Goal: Task Accomplishment & Management: Complete application form

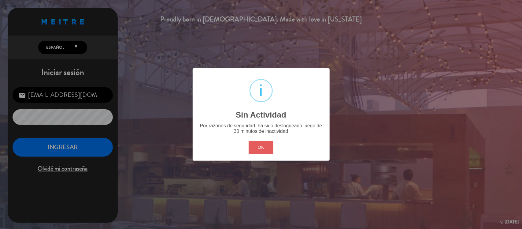
click at [268, 143] on button "OK" at bounding box center [260, 147] width 25 height 13
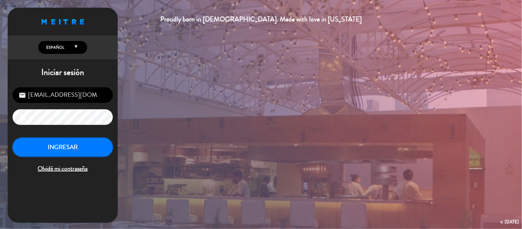
click at [43, 147] on button "INGRESAR" at bounding box center [63, 147] width 100 height 19
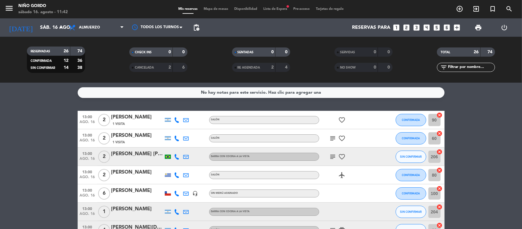
click at [215, 6] on div "Mis reservas Mapa de mesas Disponibilidad Lista de Espera fiber_manual_record P…" at bounding box center [260, 9] width 171 height 6
click at [215, 8] on span "Mapa de mesas" at bounding box center [215, 8] width 31 height 3
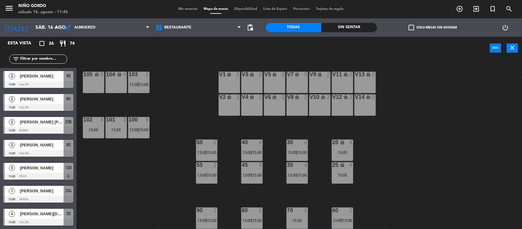
click at [166, 106] on div "105 lock 5 104 lock 4 103 2 13:00 | 15:00 V1 lock 2 V3 lock 2 V9 lock 2 V5 lock…" at bounding box center [302, 145] width 440 height 169
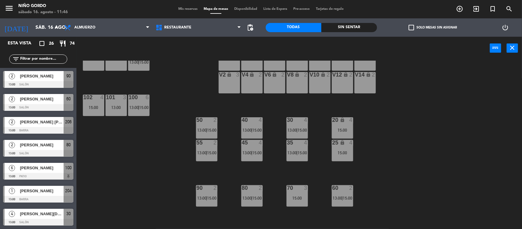
scroll to position [44, 0]
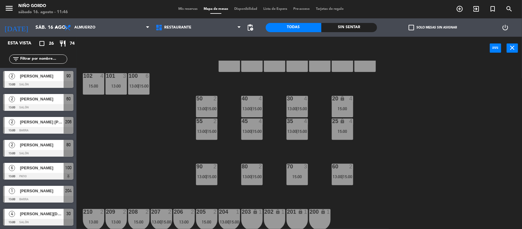
click at [145, 140] on div "105 lock 5 104 lock 4 103 2 13:00 | 15:00 V1 lock 2 V3 lock 2 V9 lock 2 V5 lock…" at bounding box center [302, 145] width 440 height 169
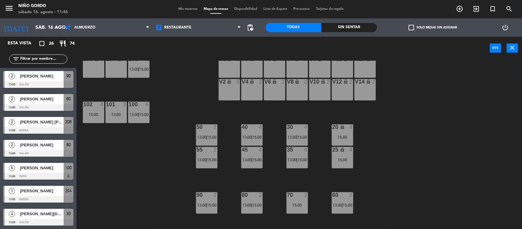
scroll to position [0, 0]
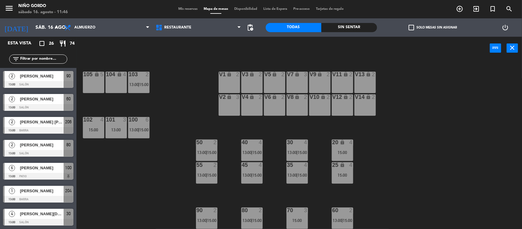
click at [424, 170] on div "105 lock 5 104 lock 4 103 2 13:00 | 15:00 V1 lock 2 V3 lock 2 V9 lock 2 V5 lock…" at bounding box center [302, 145] width 440 height 169
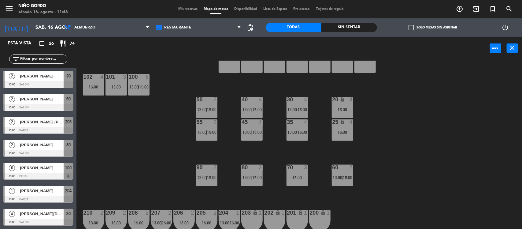
scroll to position [44, 0]
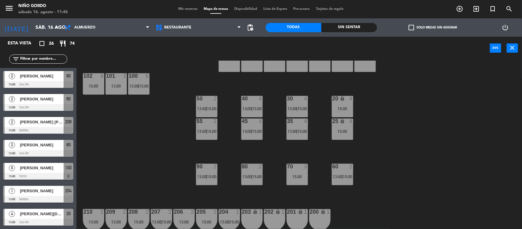
click at [352, 121] on div "4" at bounding box center [351, 121] width 4 height 6
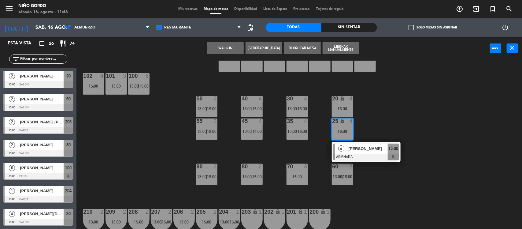
click at [338, 90] on div "105 lock 5 104 lock 4 103 2 13:00 | 15:00 V1 lock 2 V3 lock 2 V9 lock 2 V5 lock…" at bounding box center [302, 145] width 440 height 169
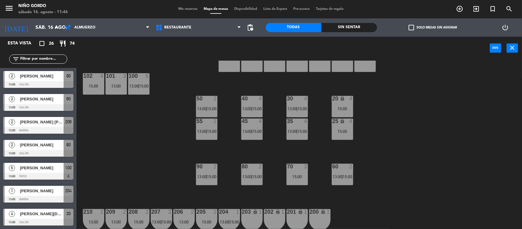
click at [341, 129] on div "15:00" at bounding box center [342, 131] width 21 height 4
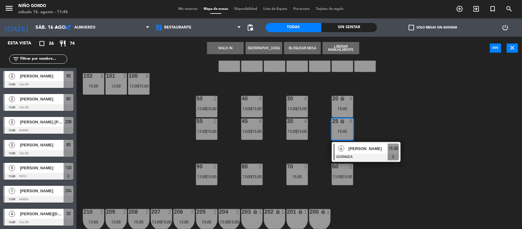
click at [347, 104] on div "20 lock 4 15:00" at bounding box center [342, 106] width 21 height 21
click at [262, 54] on button "[GEOGRAPHIC_DATA]" at bounding box center [263, 48] width 37 height 12
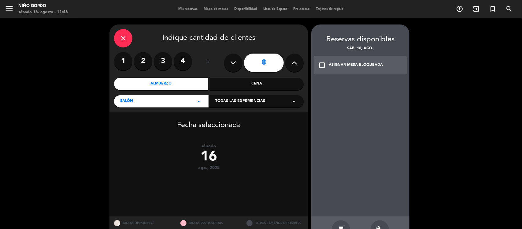
drag, startPoint x: 189, startPoint y: 58, endPoint x: 184, endPoint y: 60, distance: 6.0
click at [189, 58] on label "4" at bounding box center [183, 61] width 18 height 18
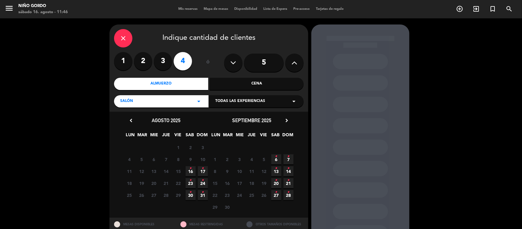
click at [189, 168] on icon "•" at bounding box center [190, 168] width 2 height 10
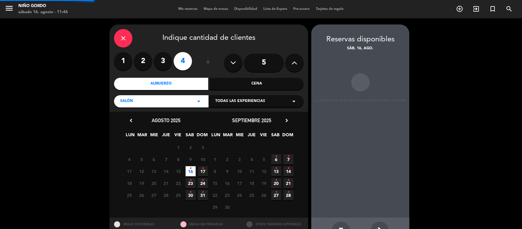
scroll to position [20, 0]
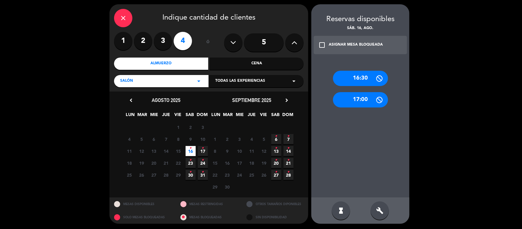
click at [358, 40] on div "check_box_outline_blank ASIGNAR MESA BLOQUEADA" at bounding box center [360, 45] width 93 height 18
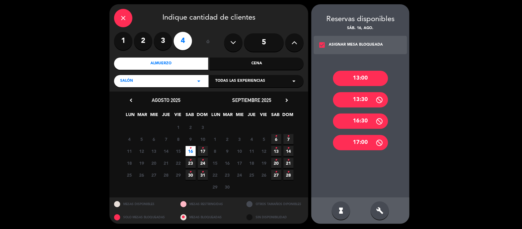
click at [354, 72] on div "13:00" at bounding box center [360, 78] width 55 height 15
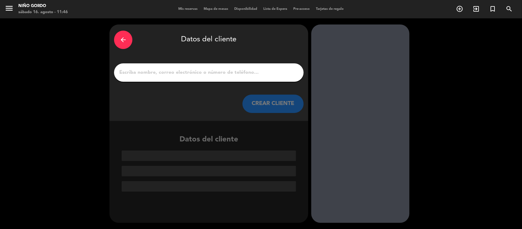
scroll to position [0, 0]
click at [243, 66] on div at bounding box center [208, 72] width 189 height 18
click at [243, 74] on input "1" at bounding box center [209, 72] width 180 height 9
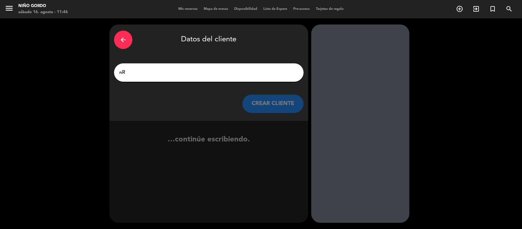
type input "n"
type input "[PERSON_NAME]"
click at [285, 101] on button "CREAR CLIENTE" at bounding box center [272, 103] width 61 height 18
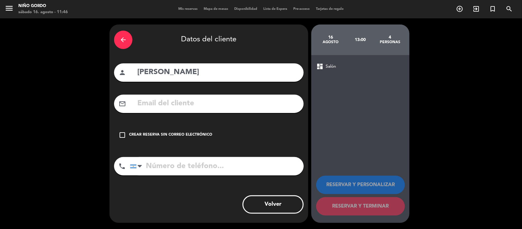
drag, startPoint x: 199, startPoint y: 132, endPoint x: 201, endPoint y: 141, distance: 8.5
click at [200, 132] on div "Crear reserva sin correo electrónico" at bounding box center [170, 135] width 83 height 6
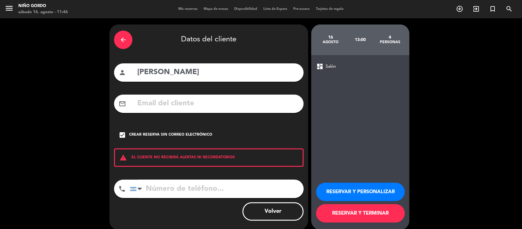
click at [207, 188] on input "tel" at bounding box center [217, 188] width 174 height 18
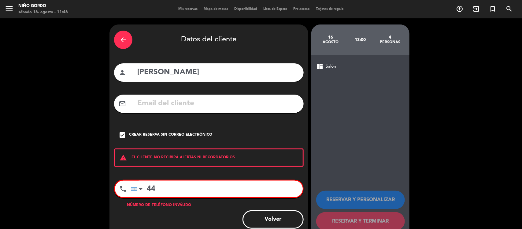
type input "4"
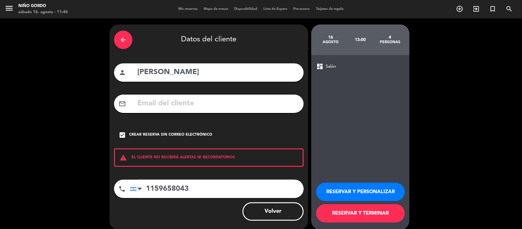
type input "1159658043"
click at [335, 215] on button "RESERVAR Y TERMINAR" at bounding box center [360, 213] width 89 height 18
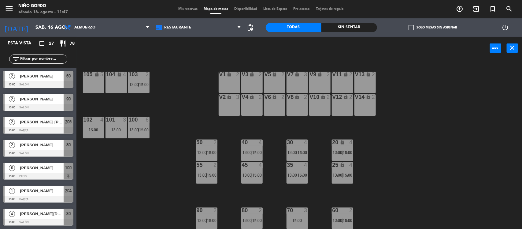
click at [193, 116] on div "105 lock 5 104 lock 4 103 2 13:00 | 15:00 V1 lock 2 V3 lock 2 V9 lock 2 V5 lock…" at bounding box center [302, 145] width 440 height 169
click at [341, 145] on div "20 lock 4 13:00 | 15:00" at bounding box center [342, 149] width 21 height 21
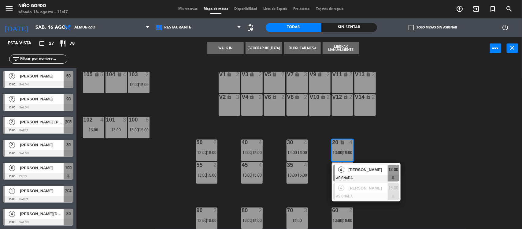
click at [365, 169] on span "[PERSON_NAME]" at bounding box center [367, 169] width 39 height 6
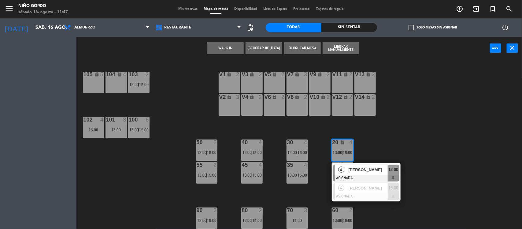
click at [365, 169] on div "105 lock 5 104 lock 4 103 2 13:00 | 15:00 V1 lock 2 V3 lock 2 V9 lock 2 V5 lock…" at bounding box center [302, 145] width 440 height 169
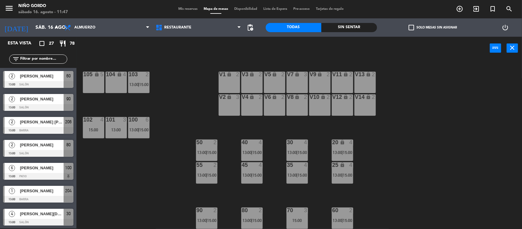
scroll to position [1, 0]
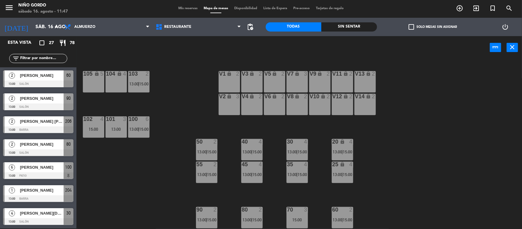
click at [158, 181] on div "105 lock 5 104 lock 4 103 2 13:00 | 15:00 V1 lock 2 V3 lock 2 V9 lock 2 V5 lock…" at bounding box center [302, 144] width 440 height 169
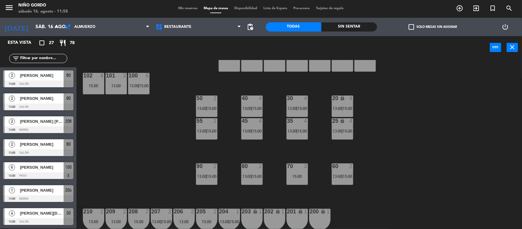
scroll to position [44, 0]
click at [299, 174] on div "15:00" at bounding box center [296, 176] width 21 height 4
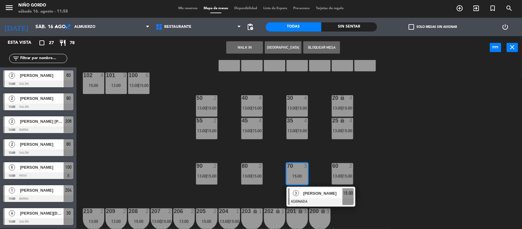
click at [280, 50] on button "[GEOGRAPHIC_DATA]" at bounding box center [283, 47] width 37 height 12
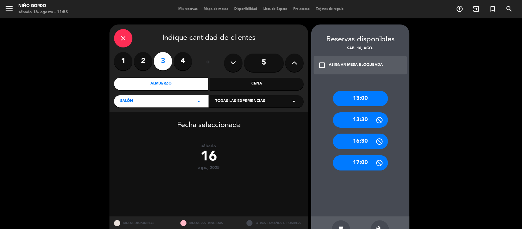
click at [369, 97] on div "13:00" at bounding box center [360, 98] width 55 height 15
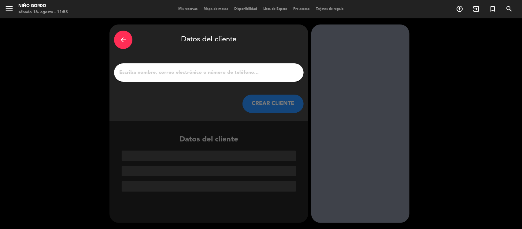
click at [248, 75] on input "1" at bounding box center [209, 72] width 180 height 9
click at [273, 73] on input "1" at bounding box center [209, 72] width 180 height 9
click at [126, 44] on div "arrow_back" at bounding box center [123, 40] width 18 height 18
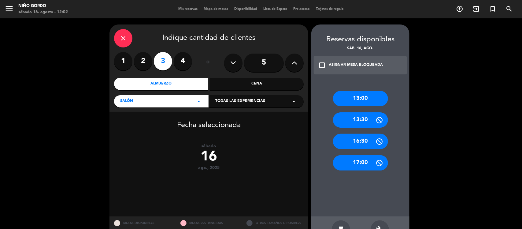
click at [126, 44] on div "close" at bounding box center [123, 38] width 18 height 18
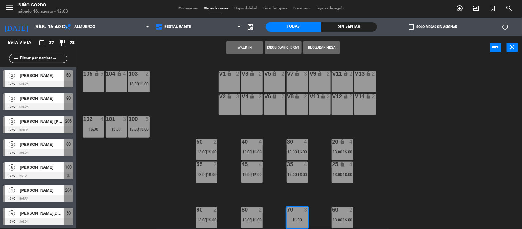
click at [187, 8] on span "Mis reservas" at bounding box center [187, 8] width 25 height 3
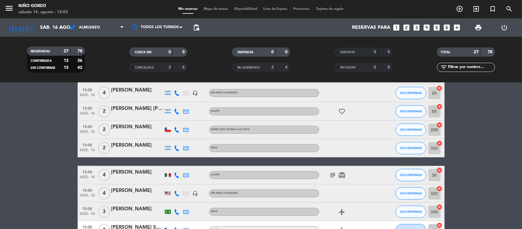
scroll to position [187, 0]
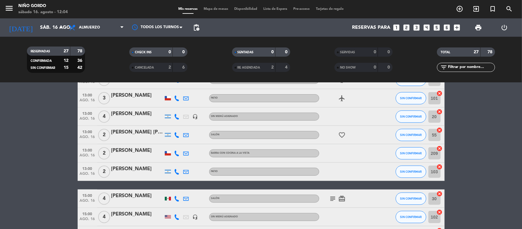
click at [146, 117] on div "[PERSON_NAME]" at bounding box center [137, 114] width 52 height 8
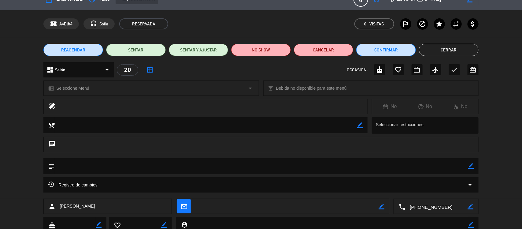
scroll to position [0, 0]
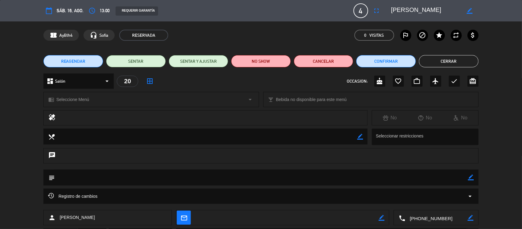
click at [448, 64] on button "Cerrar" at bounding box center [449, 61] width 60 height 12
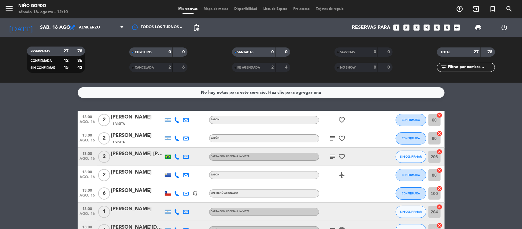
click at [208, 6] on div "menu Niño Gordo sábado 16. agosto - 12:10 Mis reservas Mapa de mesas Disponibil…" at bounding box center [261, 9] width 522 height 18
click at [211, 10] on span "Mapa de mesas" at bounding box center [215, 8] width 31 height 3
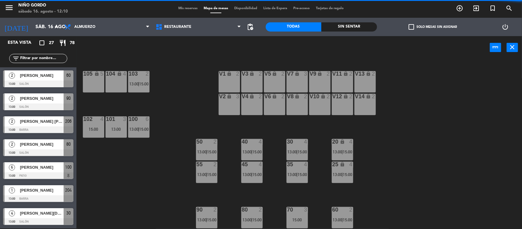
click at [184, 11] on div "Mis reservas Mapa de mesas Disponibilidad Lista de Espera Pre-acceso Tarjetas d…" at bounding box center [260, 9] width 171 height 6
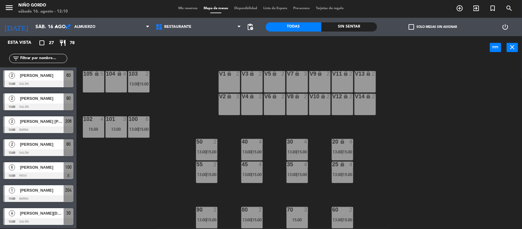
click at [186, 9] on span "Mis reservas" at bounding box center [187, 8] width 25 height 3
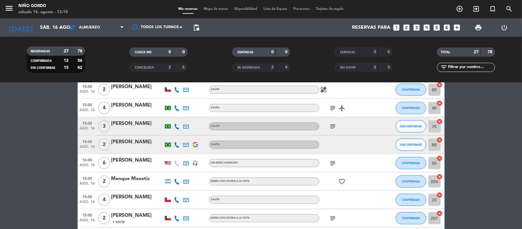
scroll to position [416, 0]
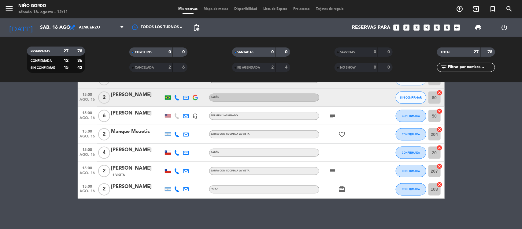
click at [210, 11] on div "Mis reservas Mapa de mesas Disponibilidad Lista de Espera Pre-acceso Tarjetas d…" at bounding box center [260, 9] width 171 height 6
click at [213, 9] on span "Mapa de mesas" at bounding box center [215, 8] width 31 height 3
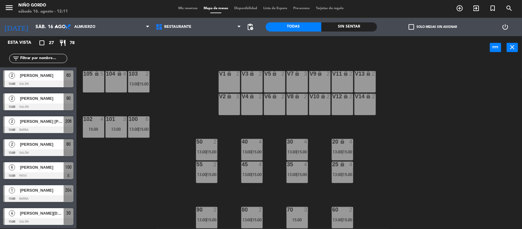
scroll to position [44, 0]
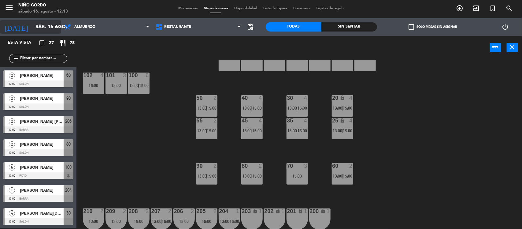
click at [47, 26] on input "sáb. 16 ago." at bounding box center [64, 27] width 64 height 12
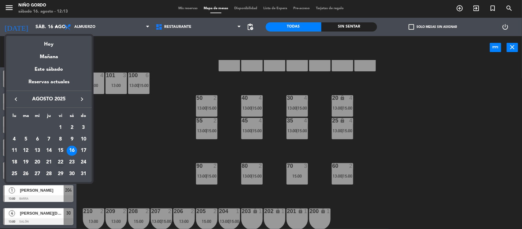
click at [59, 160] on div "22" at bounding box center [60, 162] width 10 height 10
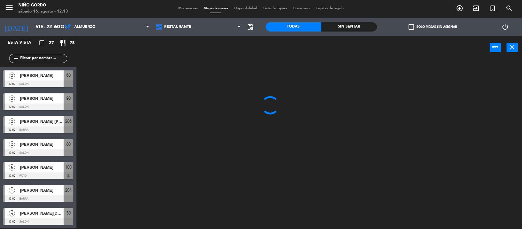
scroll to position [0, 0]
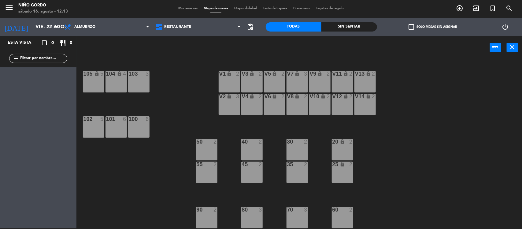
click at [116, 19] on div "Almuerzo Cena Almuerzo Almuerzo Cena" at bounding box center [106, 27] width 91 height 18
click at [116, 25] on span "Almuerzo" at bounding box center [106, 26] width 91 height 13
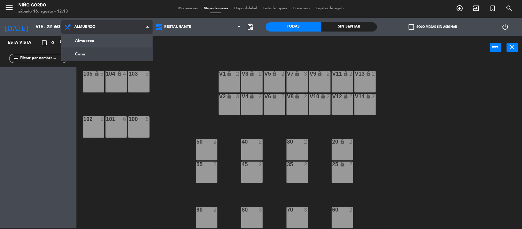
click at [118, 48] on ng-component "menu Niño Gordo sábado 16. agosto - 12:13 Mis reservas Mapa de mesas Disponibil…" at bounding box center [261, 113] width 522 height 229
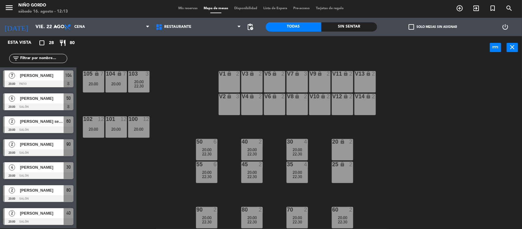
click at [210, 103] on div "105 lock 7 20:00 104 lock 7 20:00 103 3 20:00 22:30 V1 lock 2 V3 lock 2 V9 lock…" at bounding box center [302, 144] width 440 height 169
click at [144, 121] on div "12" at bounding box center [146, 119] width 6 height 6
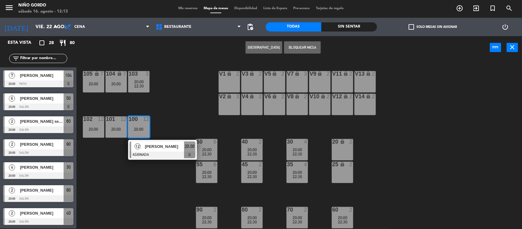
click at [167, 114] on div "105 lock 7 20:00 104 lock 7 20:00 103 3 20:00 22:30 V1 lock 2 V3 lock 2 V9 lock…" at bounding box center [302, 144] width 440 height 169
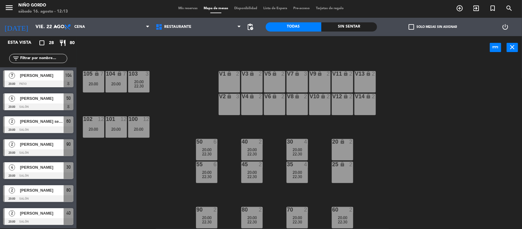
click at [118, 88] on div "104 lock 7 20:00" at bounding box center [115, 81] width 21 height 21
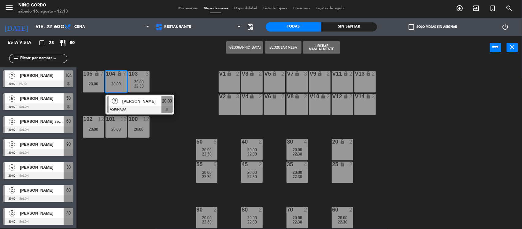
click at [182, 76] on div "105 lock 7 20:00 104 lock 7 20:00 7 [PERSON_NAME] ASIGNADA 20:00 103 3 20:00 22…" at bounding box center [302, 144] width 440 height 169
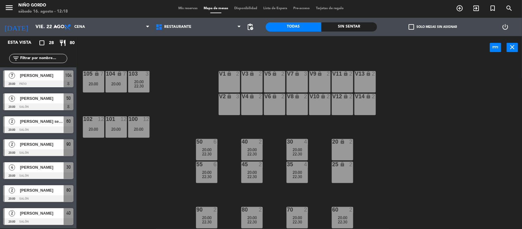
click at [461, 165] on div "105 lock 7 20:00 104 lock 7 20:00 103 3 20:00 22:30 V1 lock 2 V3 lock 2 V9 lock…" at bounding box center [302, 144] width 440 height 169
click at [45, 28] on input "vie. 22 ago." at bounding box center [64, 27] width 64 height 12
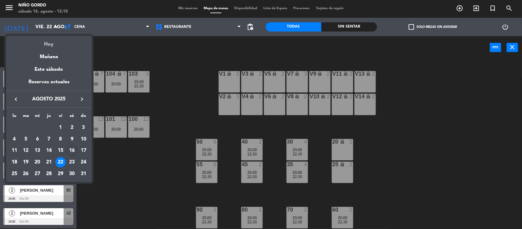
click at [58, 40] on div "Hoy" at bounding box center [49, 42] width 86 height 13
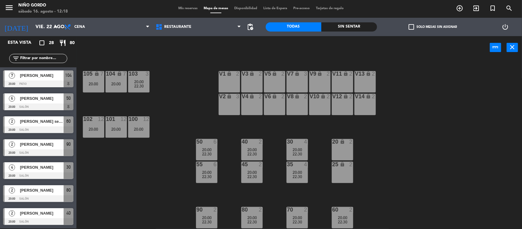
type input "sáb. 16 ago."
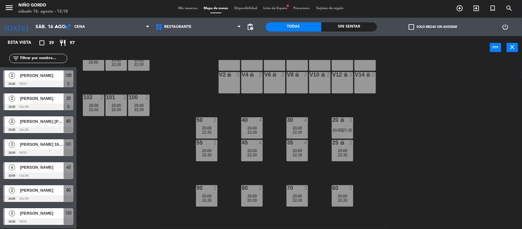
scroll to position [44, 0]
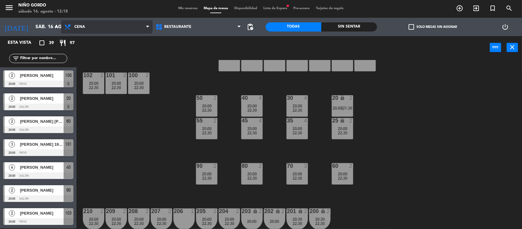
click at [96, 23] on span "Cena" at bounding box center [106, 26] width 91 height 13
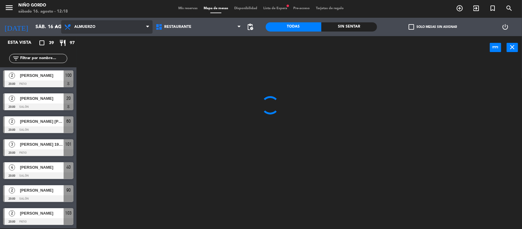
click at [104, 42] on ng-component "menu Niño Gordo sábado 16. agosto - 12:18 Mis reservas Mapa de mesas Disponibil…" at bounding box center [261, 113] width 522 height 229
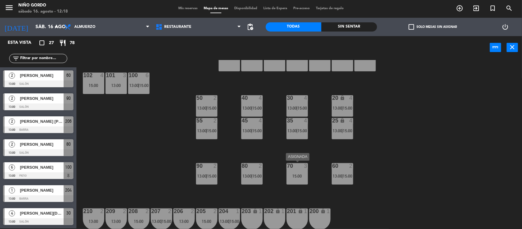
click at [293, 174] on div "15:00" at bounding box center [296, 176] width 21 height 4
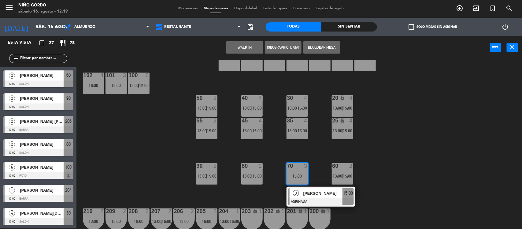
click at [280, 50] on button "[GEOGRAPHIC_DATA]" at bounding box center [283, 47] width 37 height 12
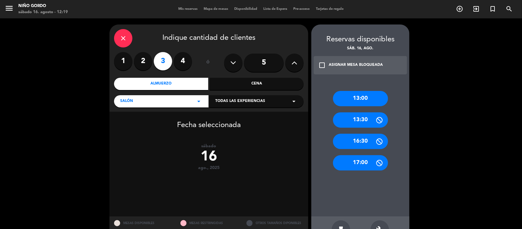
click at [383, 70] on div "check_box_outline_blank ASIGNAR MESA BLOQUEADA" at bounding box center [360, 65] width 93 height 18
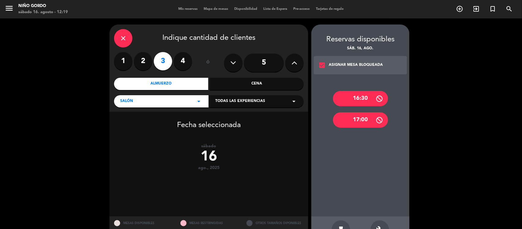
click at [369, 66] on div "ASIGNAR MESA BLOQUEADA" at bounding box center [356, 65] width 54 height 6
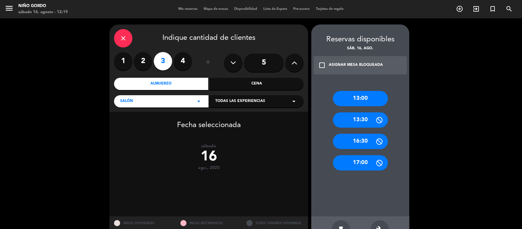
click at [373, 103] on div "13:00" at bounding box center [360, 98] width 55 height 15
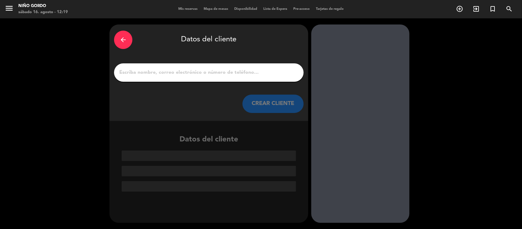
click at [235, 67] on div at bounding box center [208, 72] width 189 height 18
click at [240, 72] on input "1" at bounding box center [209, 72] width 180 height 9
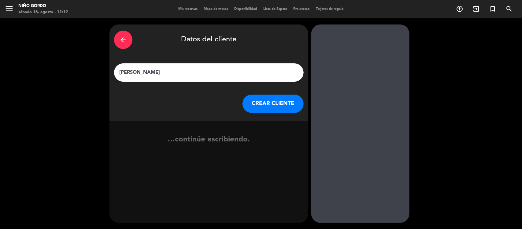
type input "[PERSON_NAME]"
click at [288, 106] on button "CREAR CLIENTE" at bounding box center [272, 103] width 61 height 18
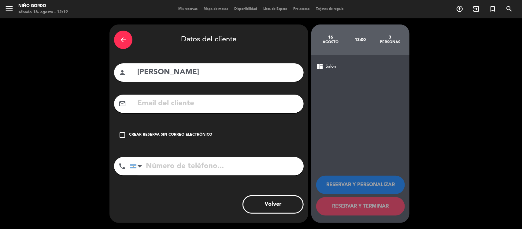
click at [176, 138] on div "Crear reserva sin correo electrónico" at bounding box center [170, 135] width 83 height 6
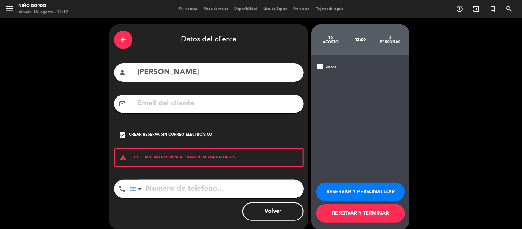
click at [202, 186] on input "tel" at bounding box center [217, 188] width 174 height 18
type input "1140792328"
click at [341, 228] on div "RESERVAR Y PERSONALIZAR RESERVAR Y TERMINAR" at bounding box center [360, 200] width 88 height 60
click at [345, 219] on button "RESERVAR Y TERMINAR" at bounding box center [360, 213] width 89 height 18
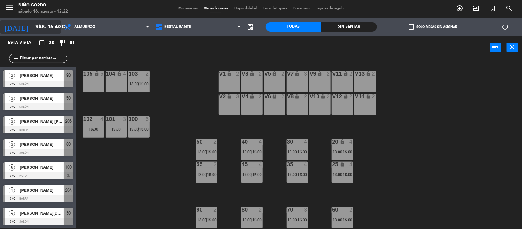
click at [47, 28] on input "sáb. 16 ago." at bounding box center [64, 27] width 64 height 12
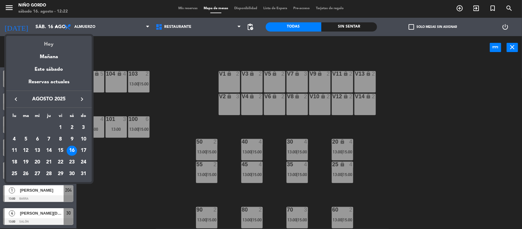
click at [55, 43] on div "Hoy" at bounding box center [49, 42] width 86 height 13
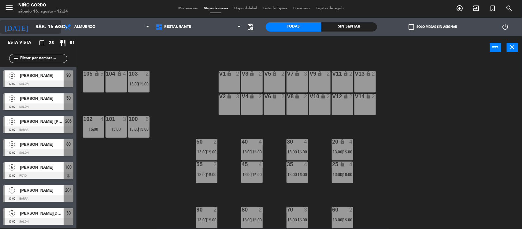
click at [46, 29] on input "sáb. 16 ago." at bounding box center [64, 27] width 64 height 12
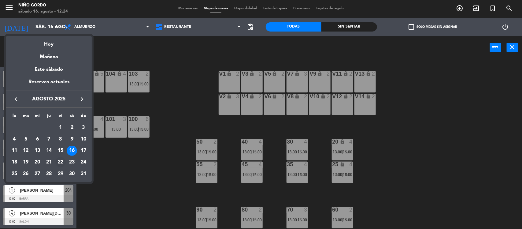
click at [61, 162] on div "22" at bounding box center [60, 162] width 10 height 10
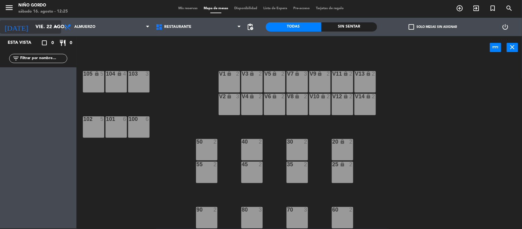
click at [43, 24] on input "vie. 22 ago." at bounding box center [64, 27] width 64 height 12
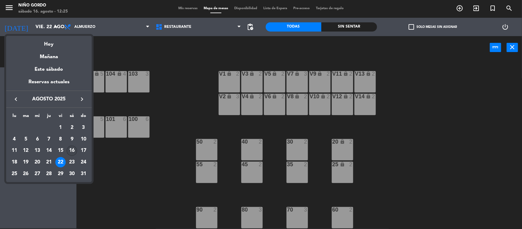
click at [70, 151] on div "16" at bounding box center [72, 150] width 10 height 10
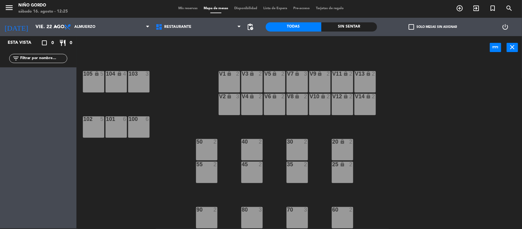
type input "sáb. 16 ago."
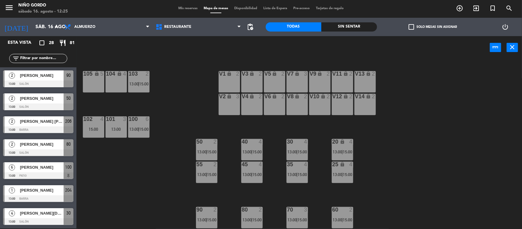
scroll to position [44, 0]
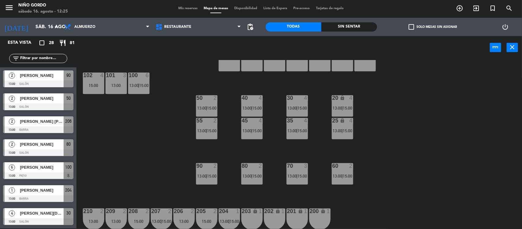
click at [259, 221] on div "203 lock 1" at bounding box center [251, 218] width 21 height 21
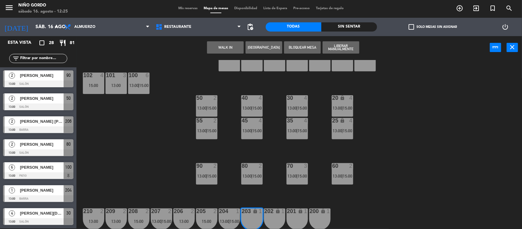
click at [274, 219] on div "202 lock 1" at bounding box center [274, 218] width 21 height 21
click at [257, 48] on button "[GEOGRAPHIC_DATA]" at bounding box center [263, 47] width 37 height 12
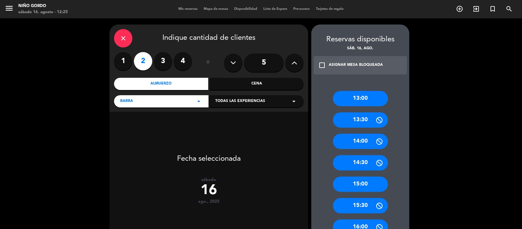
click at [380, 185] on div "15:00" at bounding box center [360, 183] width 55 height 15
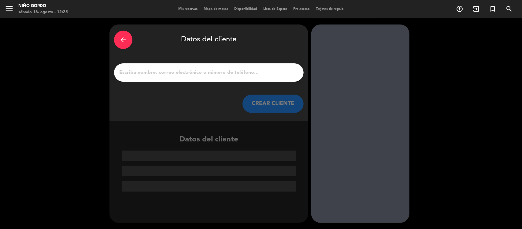
click at [182, 74] on input "1" at bounding box center [209, 72] width 180 height 9
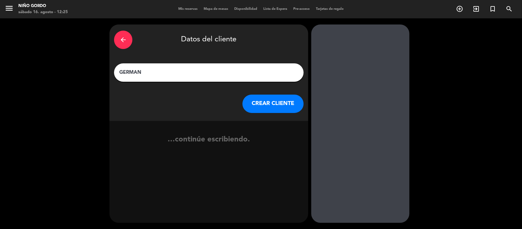
type input "GERMAN"
click at [282, 100] on button "CREAR CLIENTE" at bounding box center [272, 103] width 61 height 18
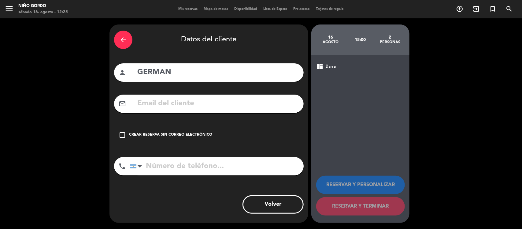
click at [138, 132] on div "Crear reserva sin correo electrónico" at bounding box center [170, 135] width 83 height 6
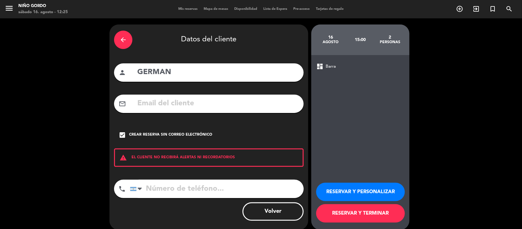
click at [216, 182] on input "tel" at bounding box center [217, 188] width 174 height 18
type input "1159974744"
click at [322, 218] on button "RESERVAR Y TERMINAR" at bounding box center [360, 213] width 89 height 18
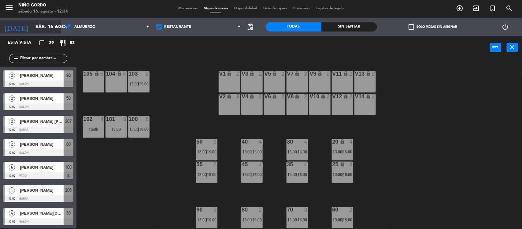
click at [32, 32] on input "sáb. 16 ago." at bounding box center [64, 27] width 64 height 12
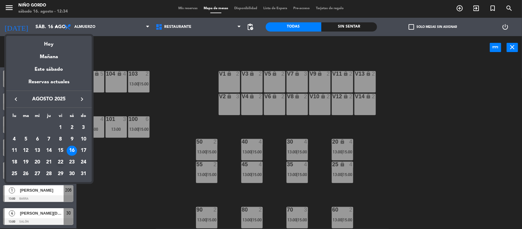
click at [60, 160] on div "22" at bounding box center [60, 162] width 10 height 10
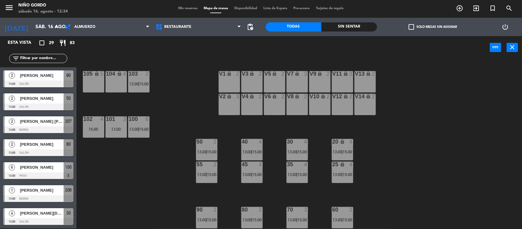
type input "vie. 22 ago."
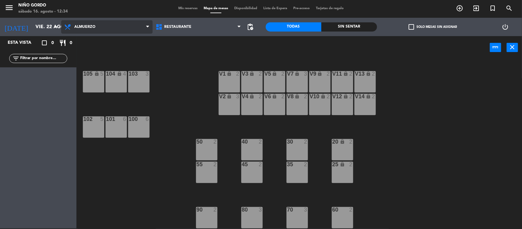
click at [106, 28] on span "Almuerzo" at bounding box center [106, 26] width 91 height 13
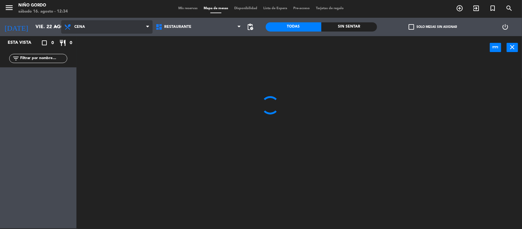
click at [103, 55] on ng-component "menu Niño Gordo sábado 16. agosto - 12:34 Mis reservas Mapa de mesas Disponibil…" at bounding box center [261, 113] width 522 height 229
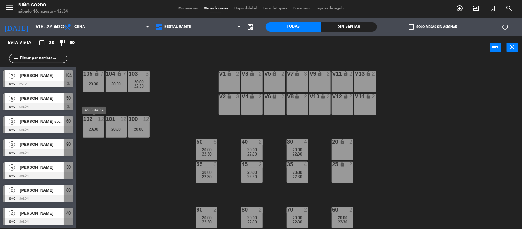
click at [96, 125] on div "102 12 20:00" at bounding box center [93, 126] width 21 height 21
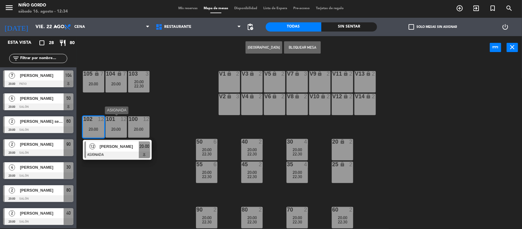
click at [125, 123] on div "101 12 20:00" at bounding box center [115, 126] width 21 height 21
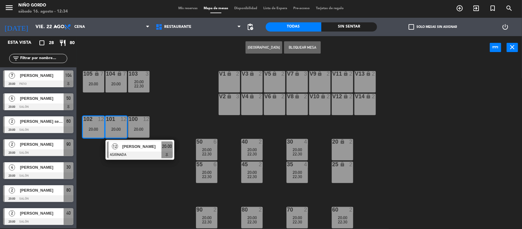
click at [155, 97] on div "105 lock 7 20:00 104 lock 7 20:00 103 3 20:00 22:30 V1 lock 2 V3 lock 2 V9 lock…" at bounding box center [302, 144] width 440 height 169
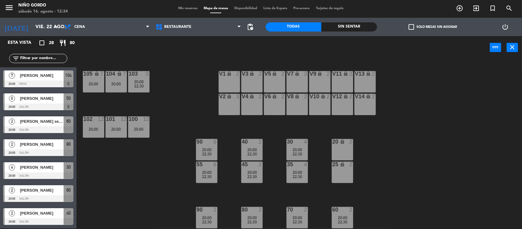
click at [94, 89] on div "105 lock 7 20:00" at bounding box center [93, 81] width 21 height 21
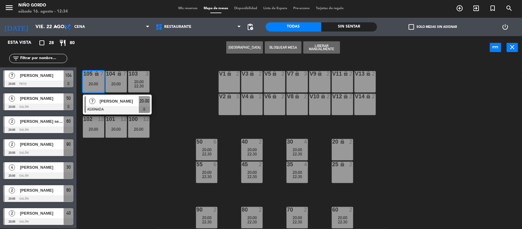
click at [112, 86] on div "104 lock 7 20:00" at bounding box center [115, 81] width 21 height 21
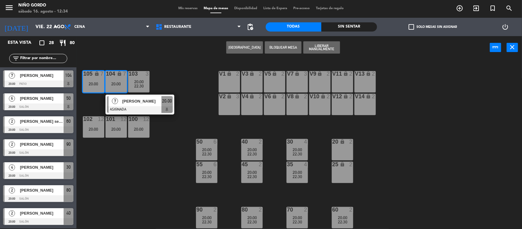
click at [229, 49] on button "[GEOGRAPHIC_DATA]" at bounding box center [244, 47] width 37 height 12
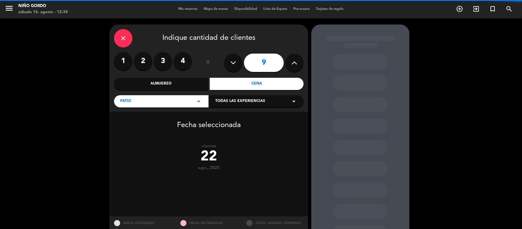
click at [238, 58] on button at bounding box center [233, 62] width 18 height 18
type input "7"
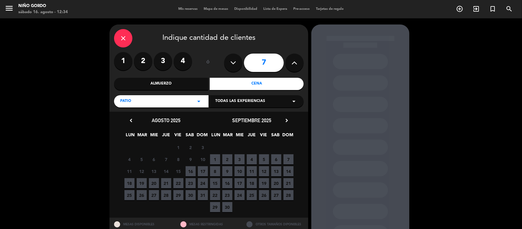
click at [178, 184] on span "22" at bounding box center [178, 183] width 10 height 10
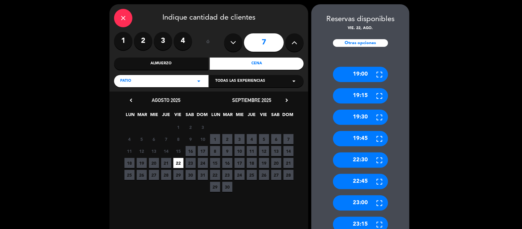
click at [361, 158] on div "22:30" at bounding box center [360, 159] width 55 height 15
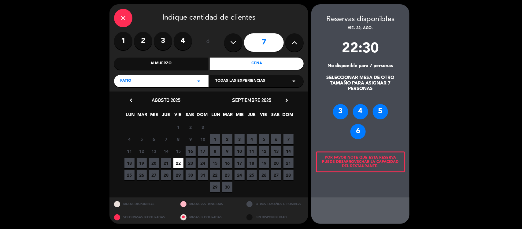
click at [367, 134] on div "3 4 5 6" at bounding box center [360, 122] width 98 height 60
click at [356, 132] on div "6" at bounding box center [357, 131] width 15 height 15
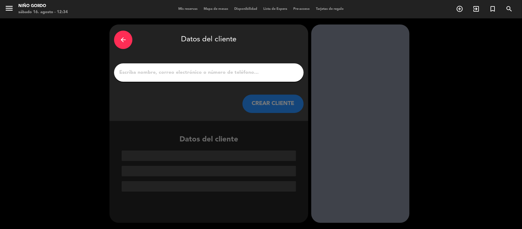
click at [224, 71] on input "1" at bounding box center [209, 72] width 180 height 9
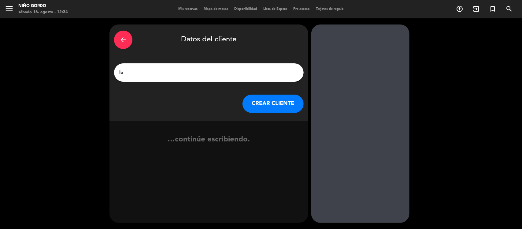
type input "l"
type input "[PERSON_NAME] [PERSON_NAME]"
click at [265, 109] on button "CREAR CLIENTE" at bounding box center [272, 103] width 61 height 18
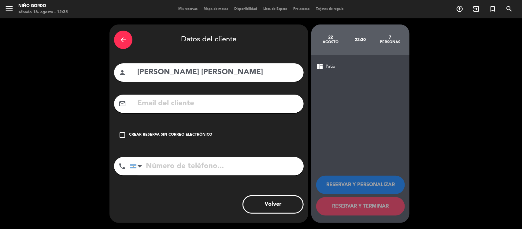
click at [192, 195] on div "arrow_back Datos del cliente person [PERSON_NAME] [PERSON_NAME] mail_outline ch…" at bounding box center [208, 123] width 199 height 198
click at [193, 173] on input "tel" at bounding box center [217, 166] width 174 height 18
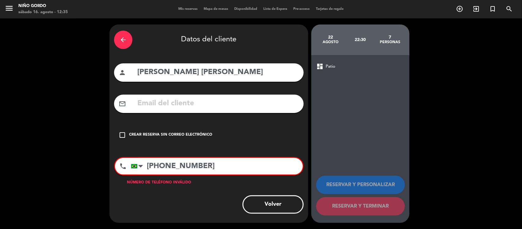
type input "[PHONE_NUMBER]"
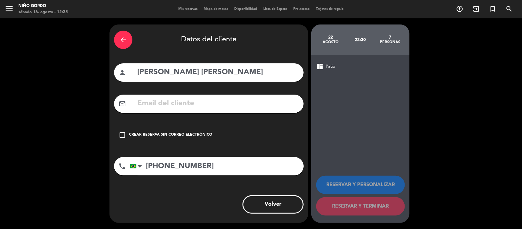
click at [208, 163] on input "[PHONE_NUMBER]" at bounding box center [217, 166] width 174 height 18
click at [207, 101] on input "text" at bounding box center [218, 103] width 162 height 13
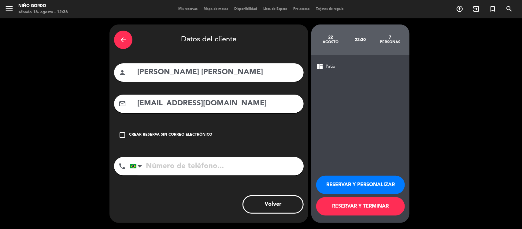
type input "[EMAIL_ADDRESS][DOMAIN_NAME]"
click at [383, 210] on button "RESERVAR Y TERMINAR" at bounding box center [360, 206] width 89 height 18
